Goal: Transaction & Acquisition: Purchase product/service

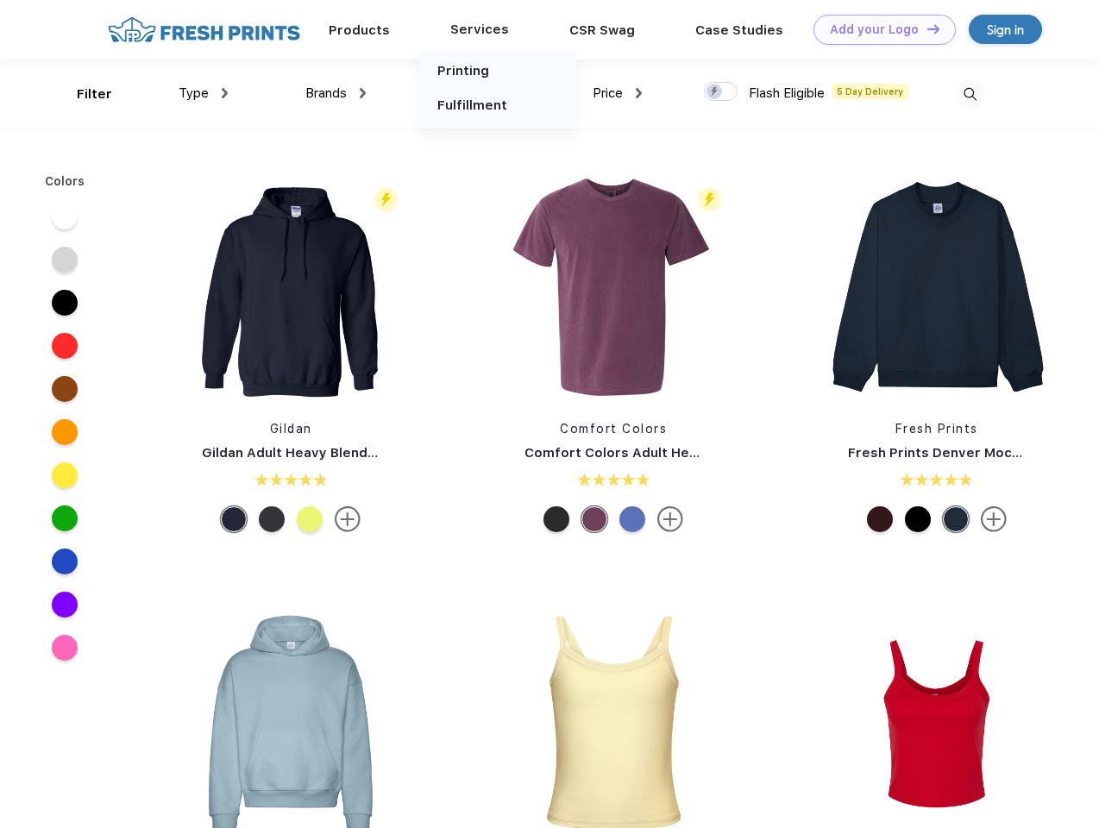
scroll to position [1, 0]
click at [878, 29] on link "Add your Logo Design Tool" at bounding box center [884, 30] width 142 height 30
click at [0, 0] on div "Design Tool" at bounding box center [0, 0] width 0 height 0
click at [925, 28] on link "Add your Logo Design Tool" at bounding box center [884, 30] width 142 height 30
click at [83, 94] on div "Filter" at bounding box center [94, 95] width 35 height 20
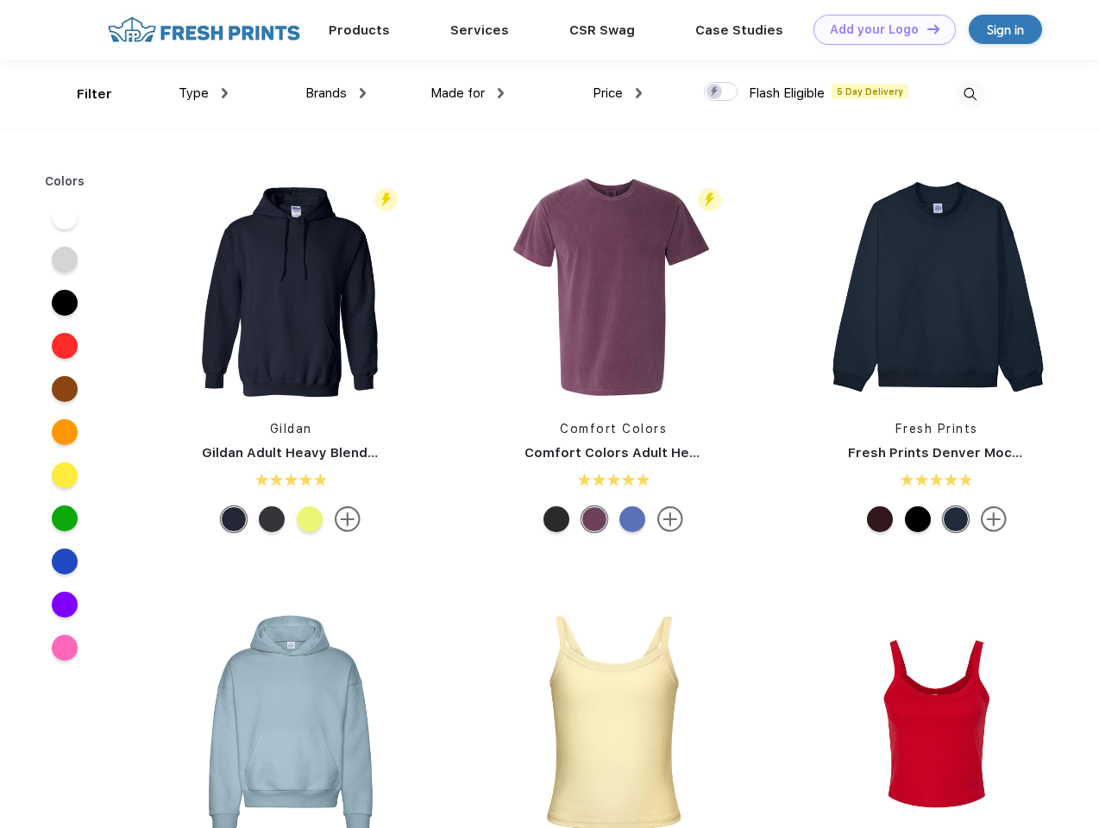
click at [204, 93] on span "Type" at bounding box center [193, 93] width 30 height 16
click at [335, 93] on span "Brands" at bounding box center [325, 93] width 41 height 16
click at [467, 93] on span "Made for" at bounding box center [457, 93] width 54 height 16
click at [617, 93] on span "Price" at bounding box center [607, 93] width 30 height 16
click at [721, 92] on div at bounding box center [721, 91] width 34 height 19
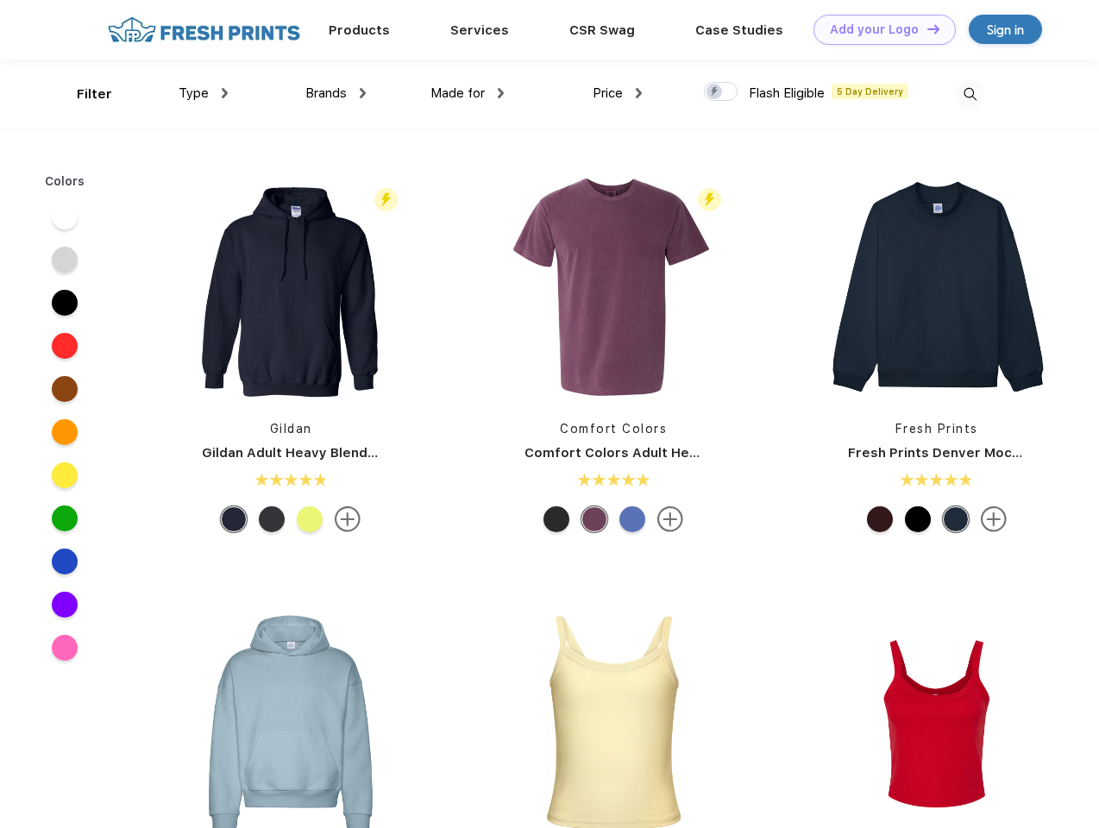
click at [715, 92] on input "checkbox" at bounding box center [709, 86] width 11 height 11
click at [969, 94] on img at bounding box center [969, 94] width 28 height 28
